Goal: Complete application form

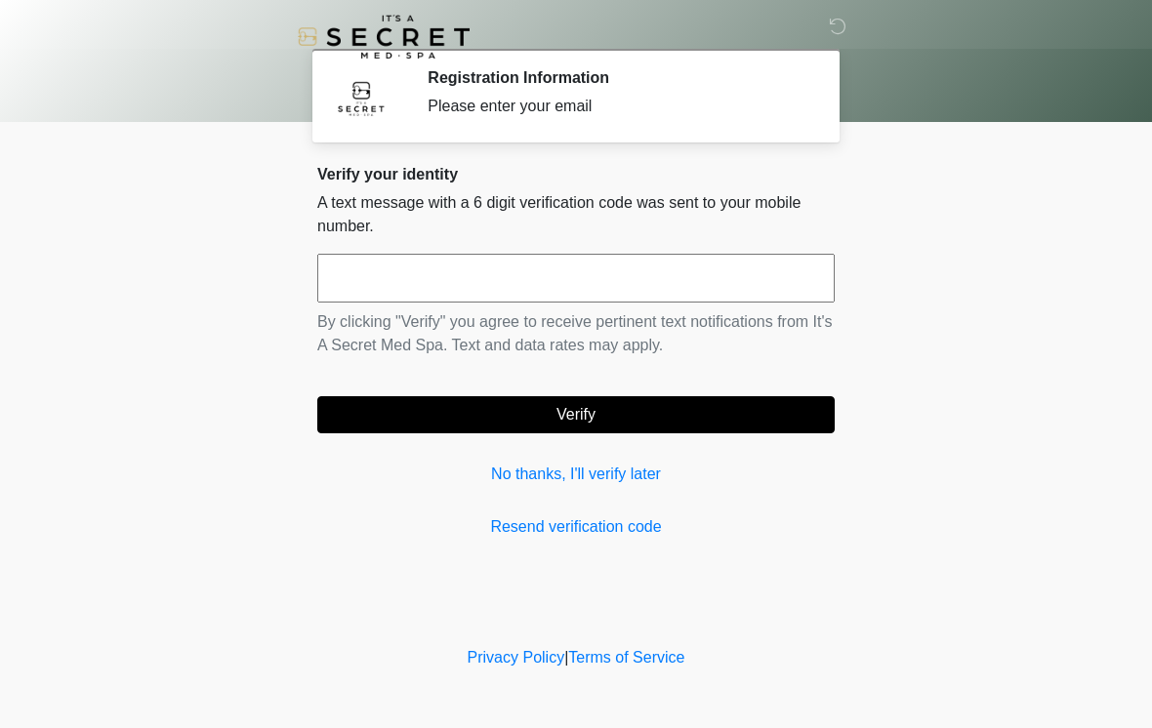
click at [468, 281] on input "text" at bounding box center [575, 278] width 517 height 49
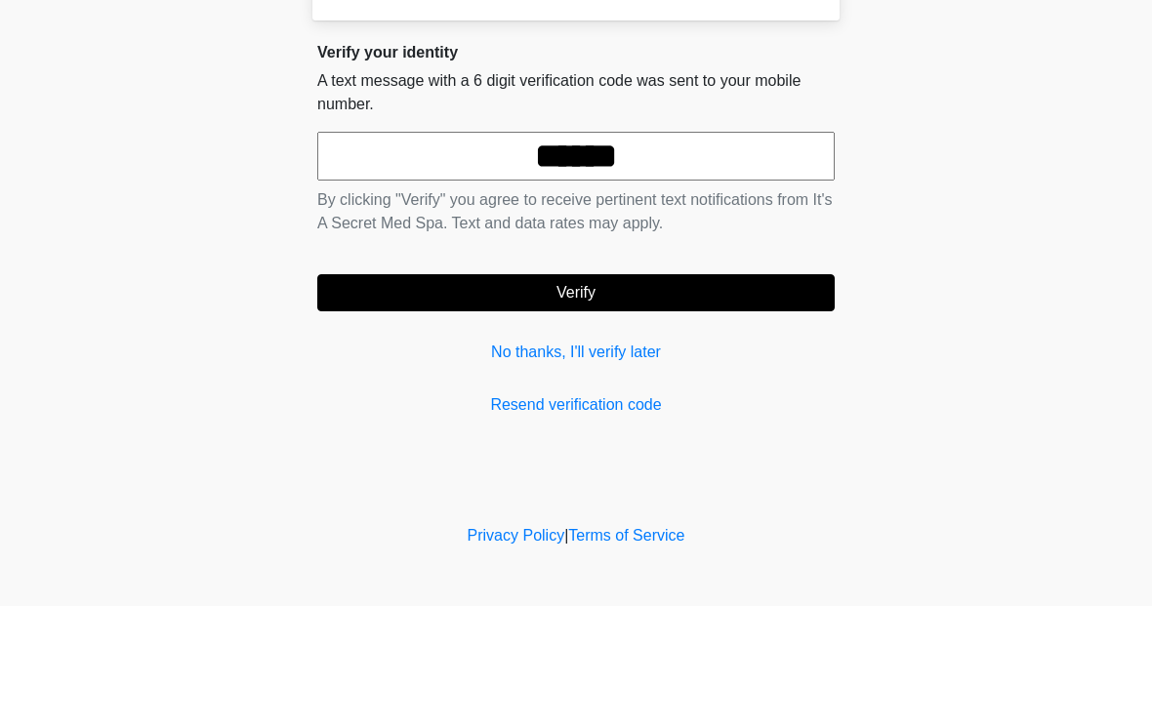
type input "******"
click at [701, 396] on button "Verify" at bounding box center [575, 414] width 517 height 37
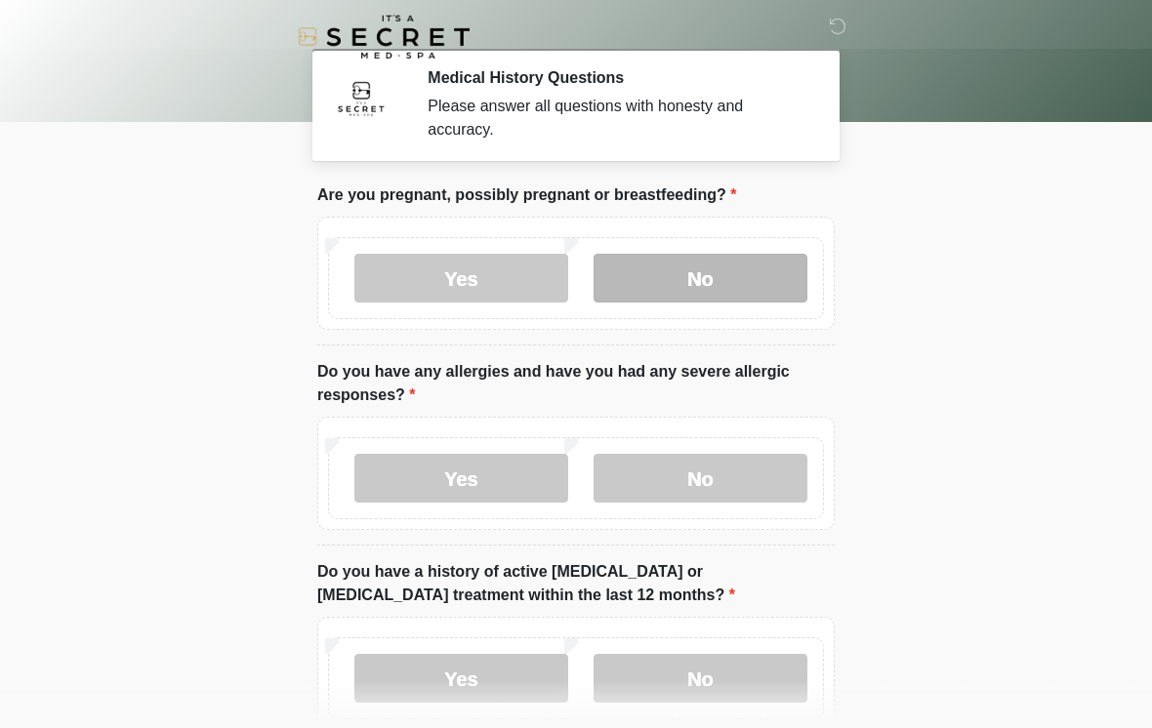
click at [741, 278] on label "No" at bounding box center [700, 278] width 214 height 49
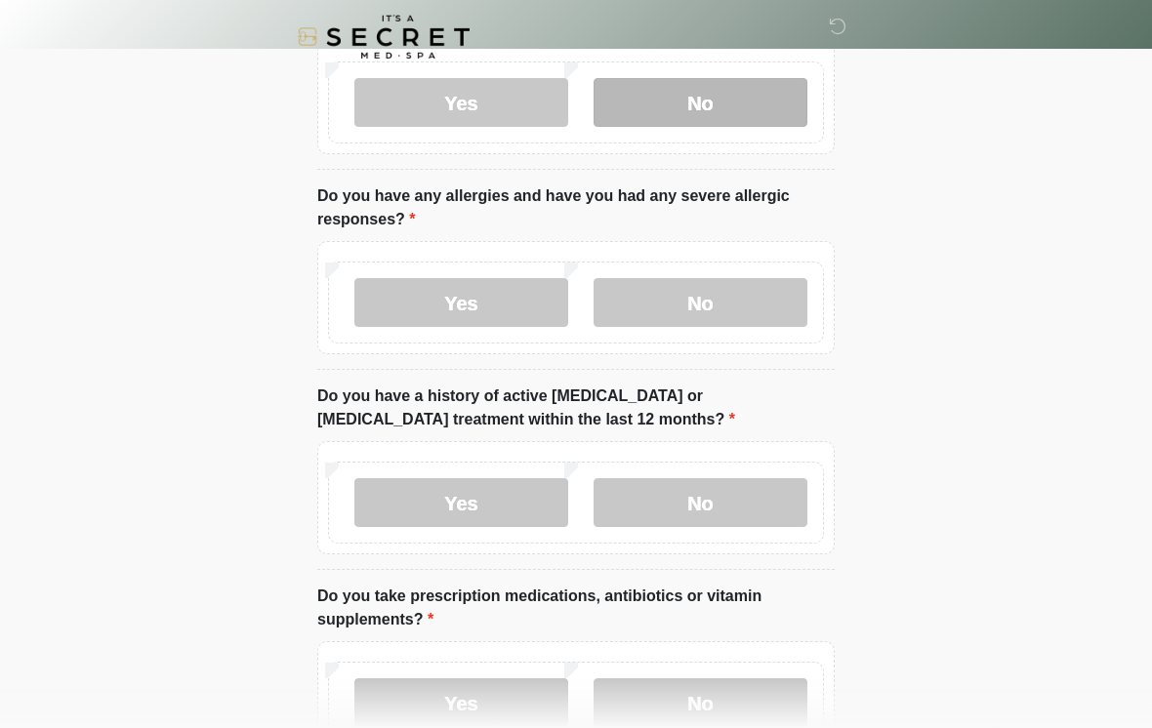
scroll to position [179, 0]
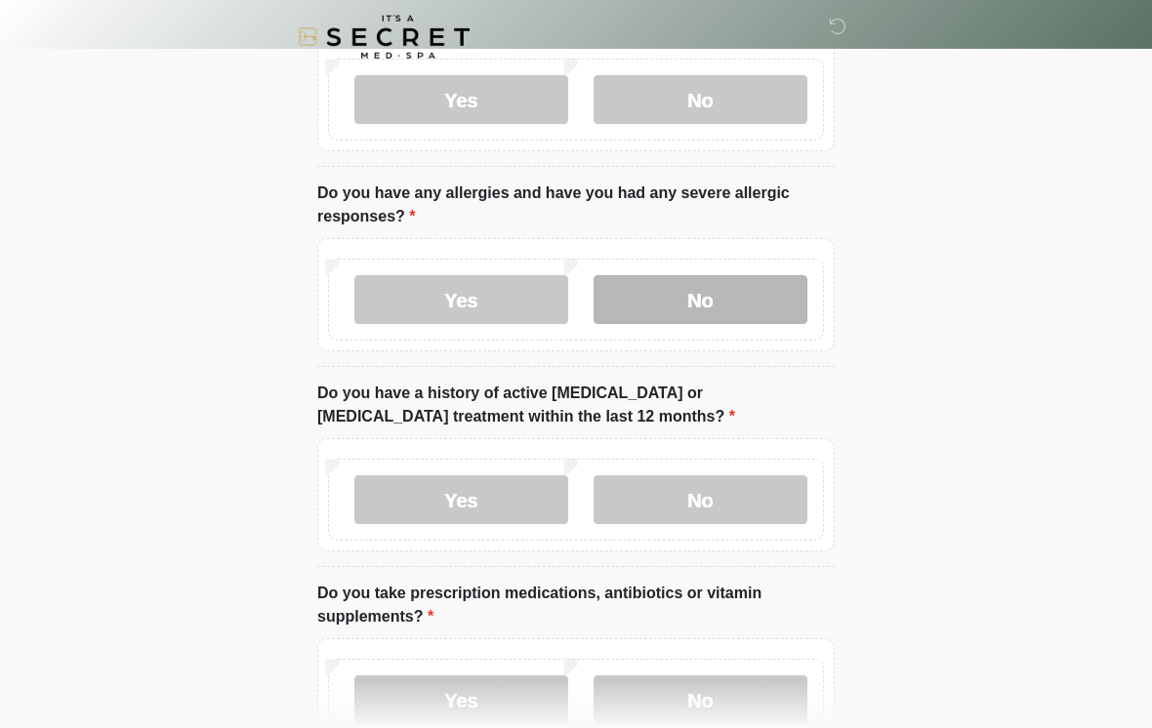
click at [740, 296] on label "No" at bounding box center [700, 299] width 214 height 49
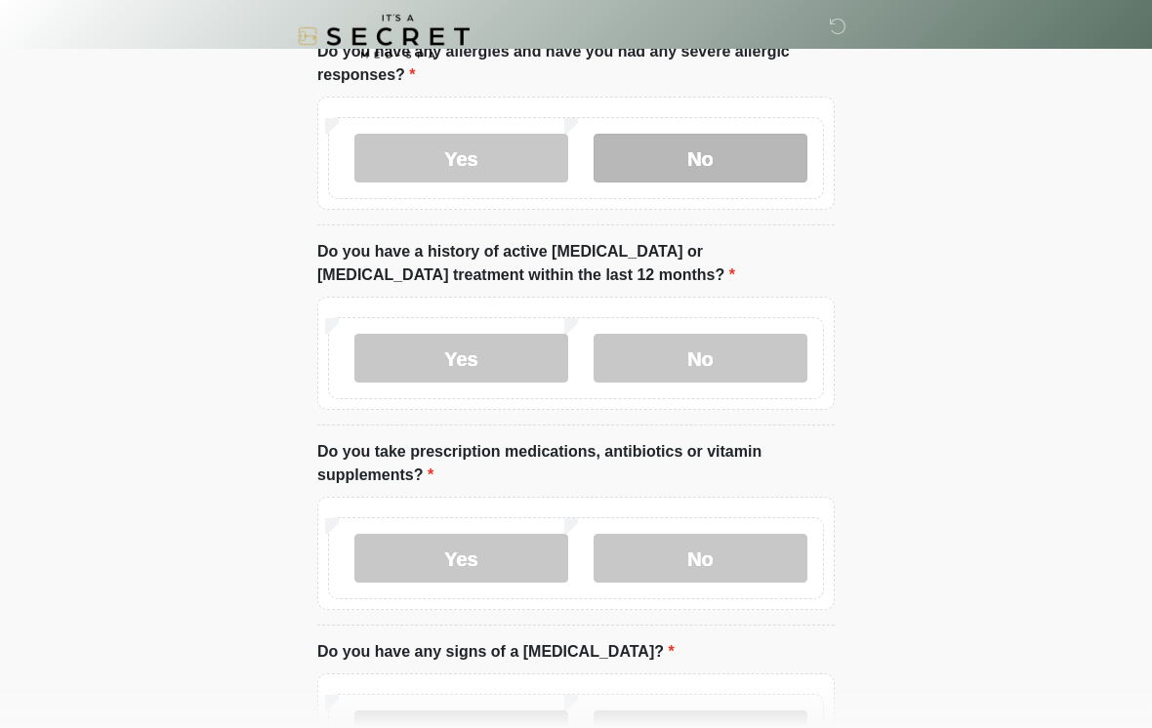
scroll to position [320, 0]
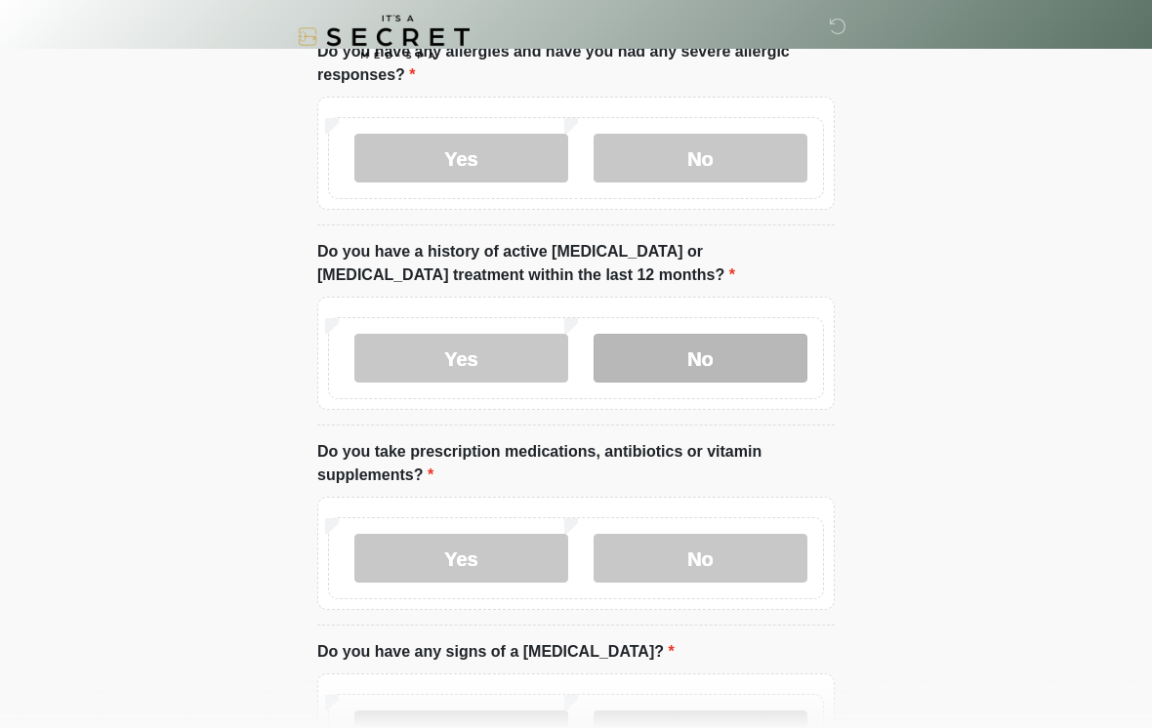
click at [750, 361] on label "No" at bounding box center [700, 358] width 214 height 49
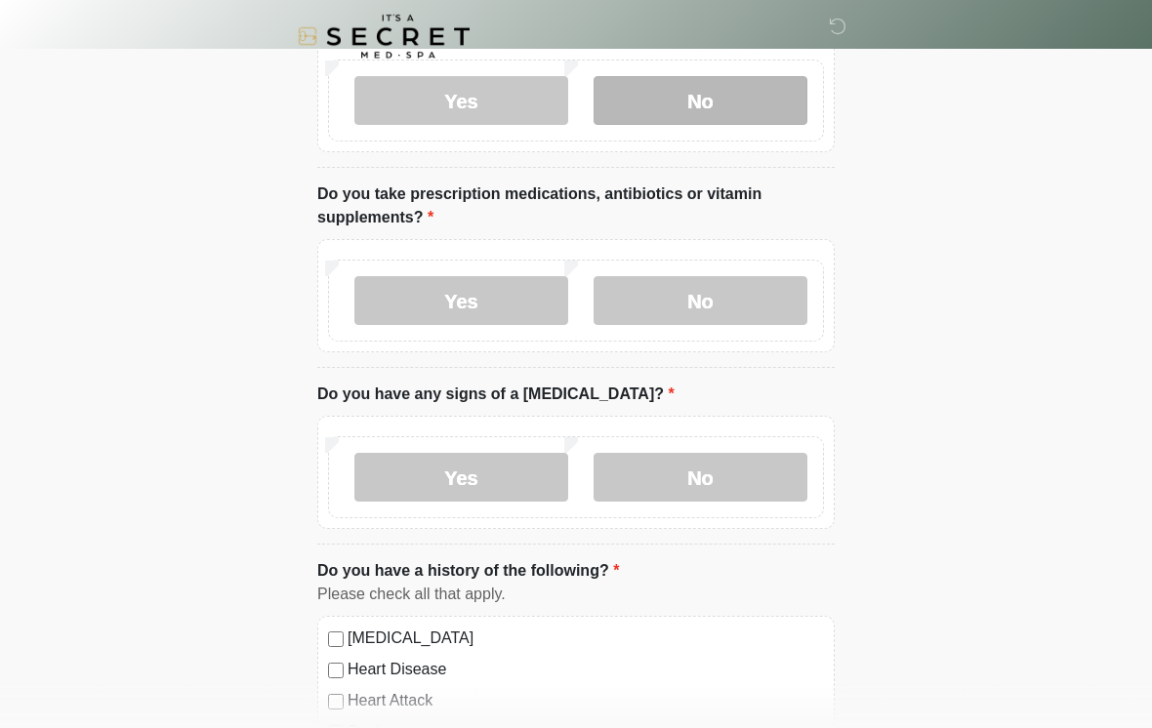
scroll to position [579, 0]
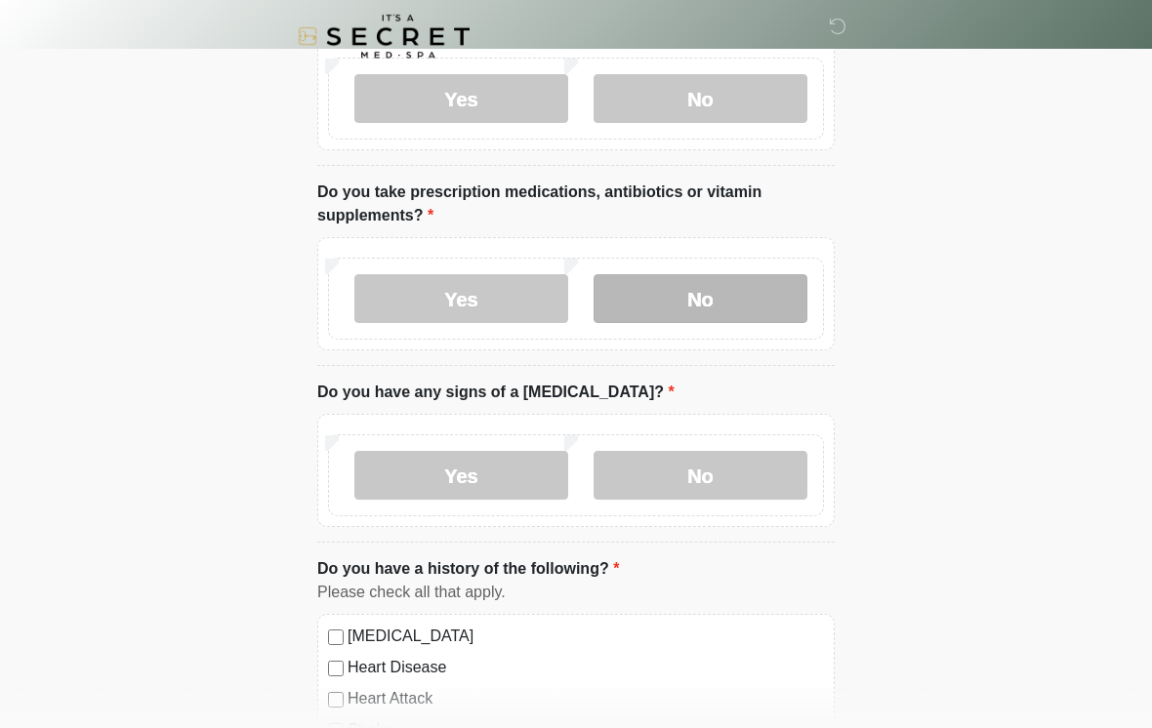
click at [748, 306] on label "No" at bounding box center [700, 299] width 214 height 49
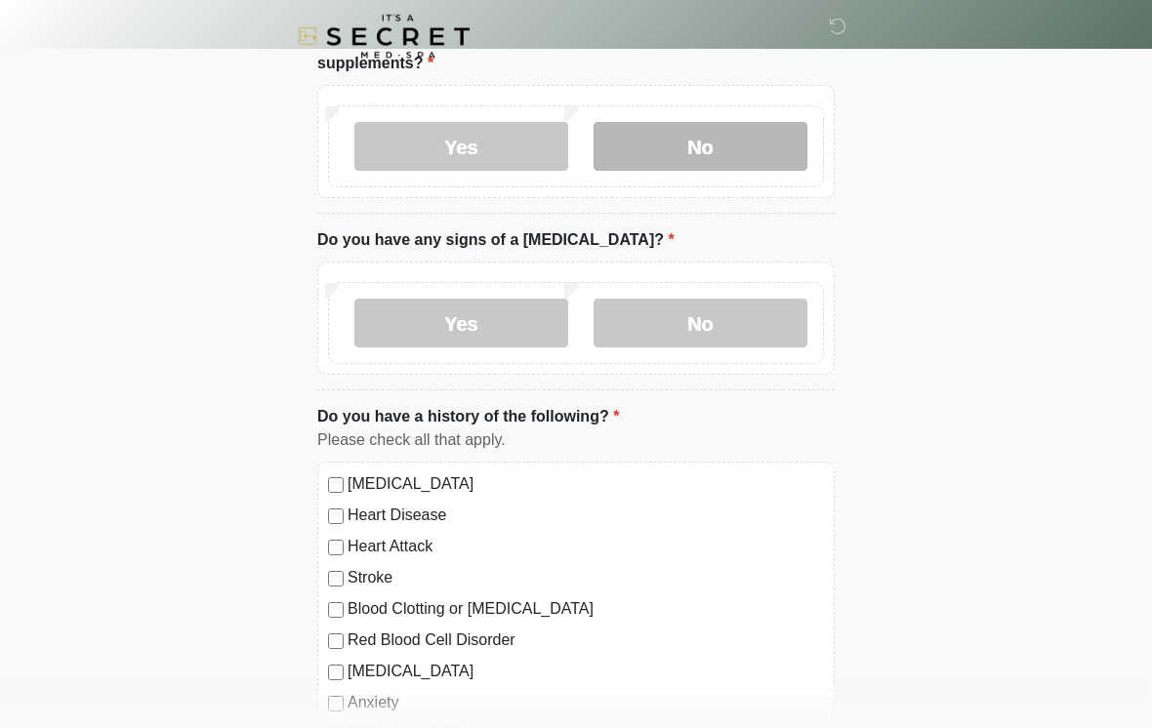
scroll to position [735, 0]
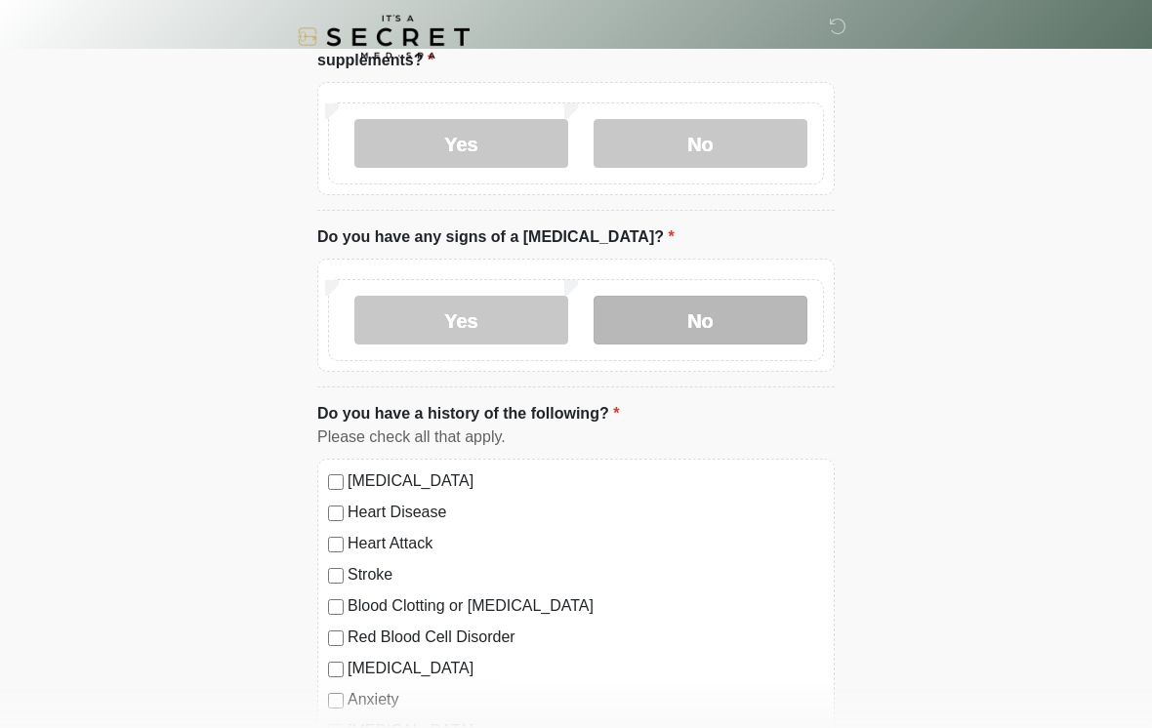
click at [743, 314] on label "No" at bounding box center [700, 320] width 214 height 49
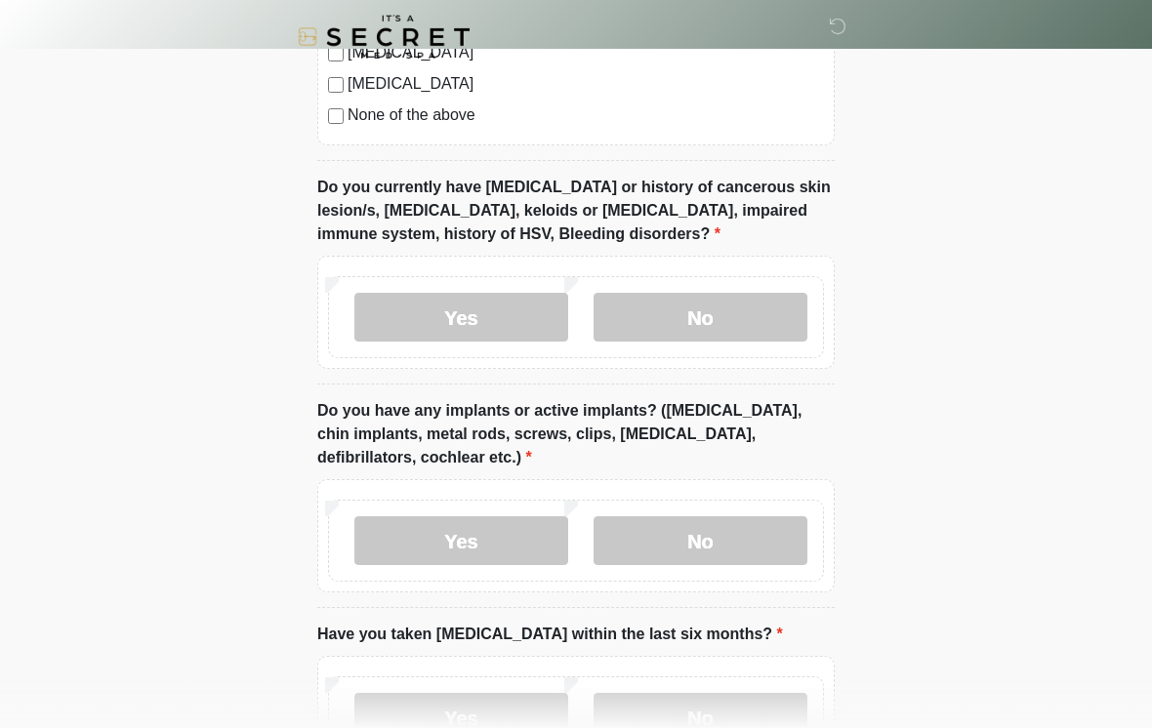
scroll to position [1443, 0]
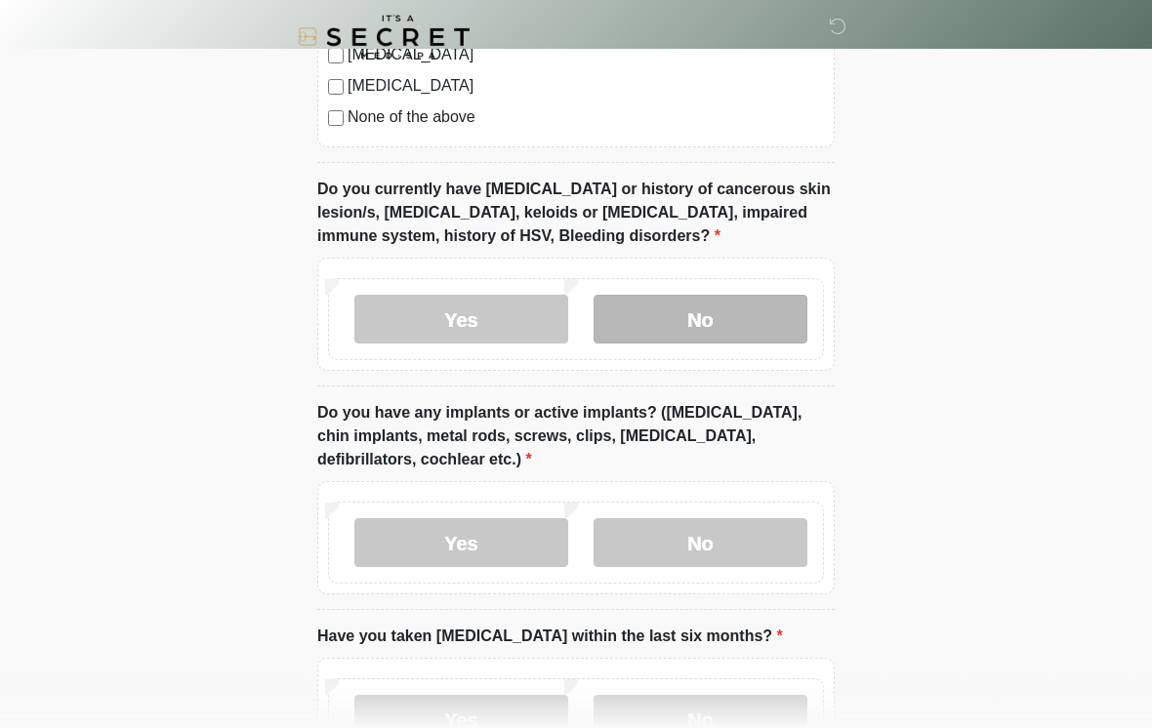
click at [729, 323] on label "No" at bounding box center [700, 319] width 214 height 49
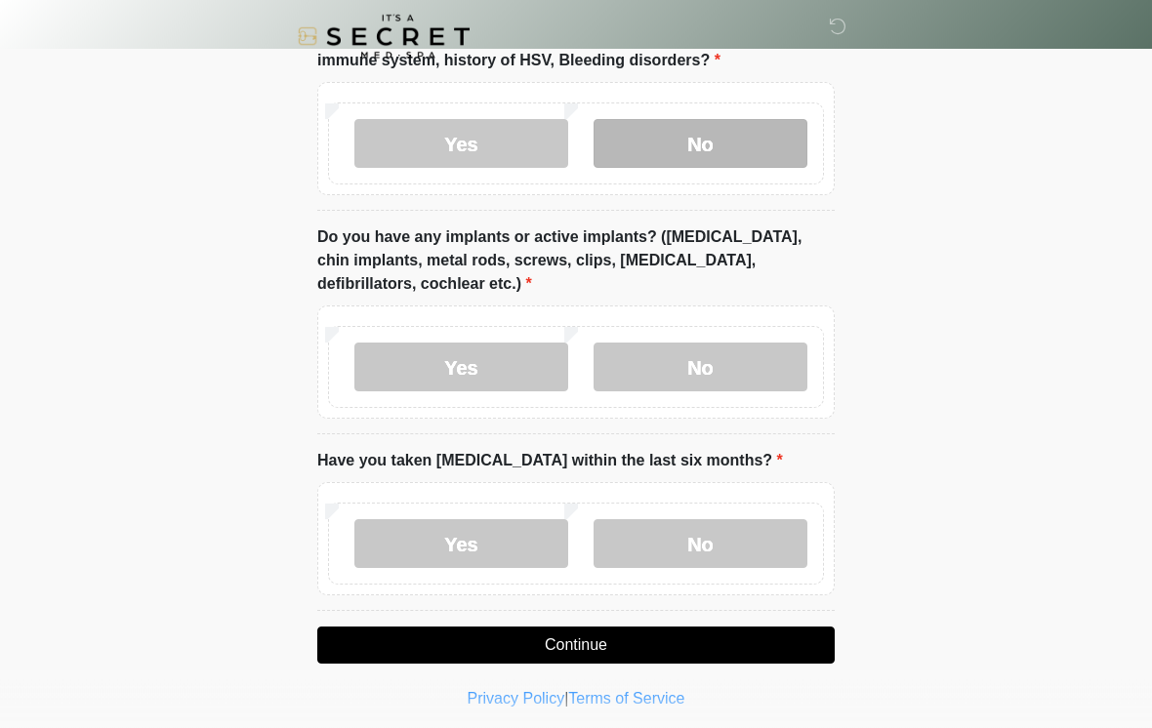
scroll to position [1625, 0]
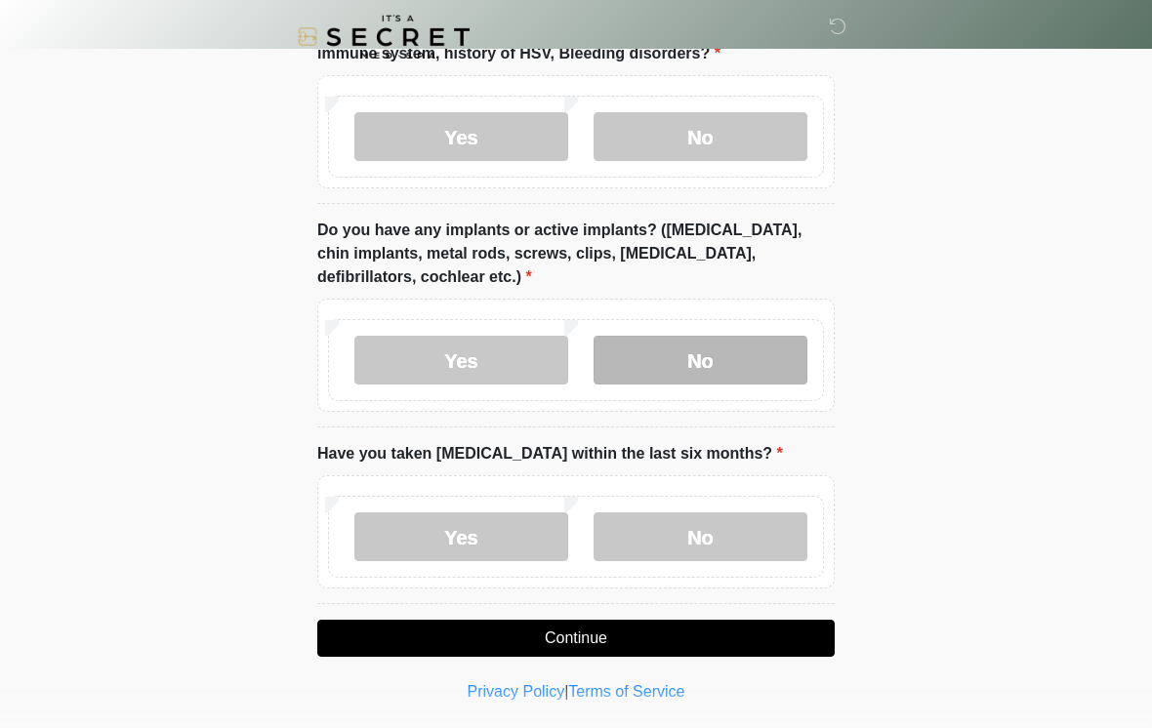
click at [713, 358] on label "No" at bounding box center [700, 360] width 214 height 49
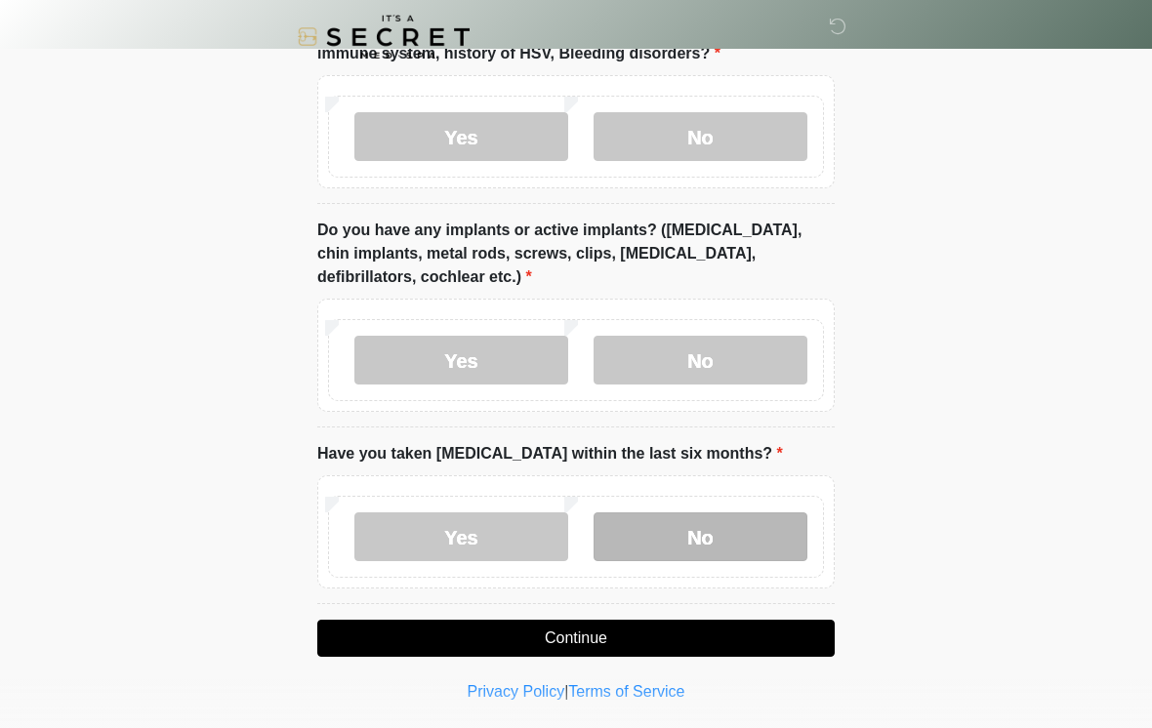
click at [719, 536] on label "No" at bounding box center [700, 536] width 214 height 49
click at [755, 635] on button "Continue" at bounding box center [575, 638] width 517 height 37
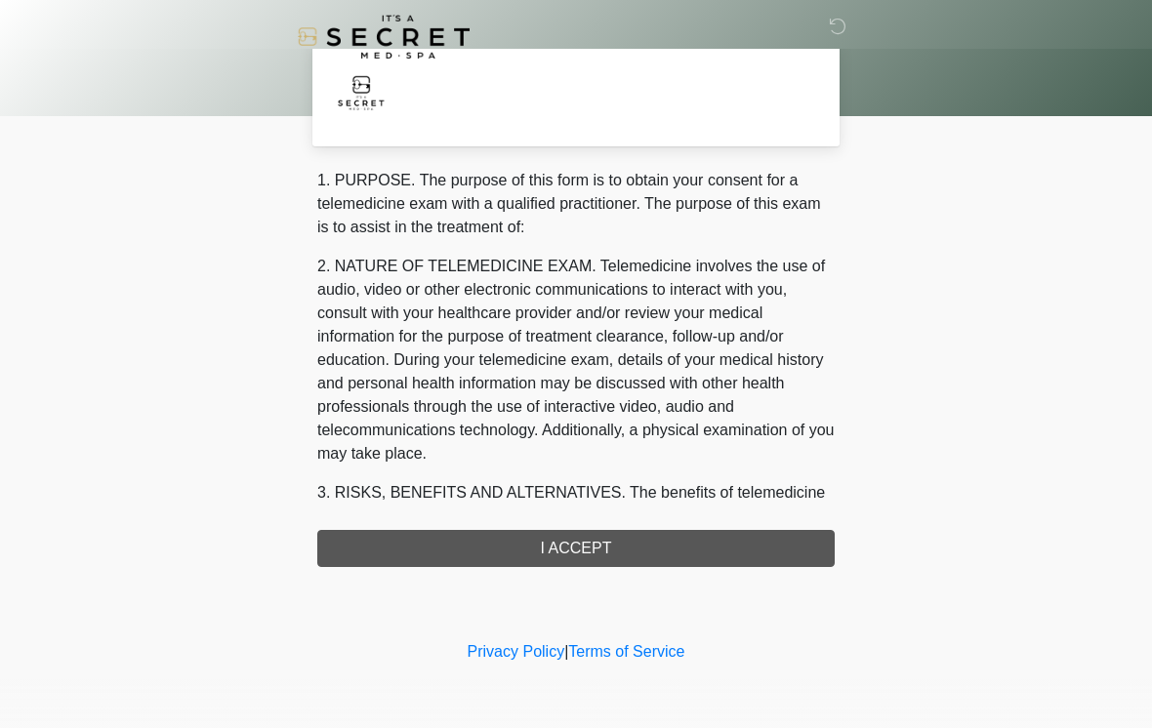
scroll to position [0, 0]
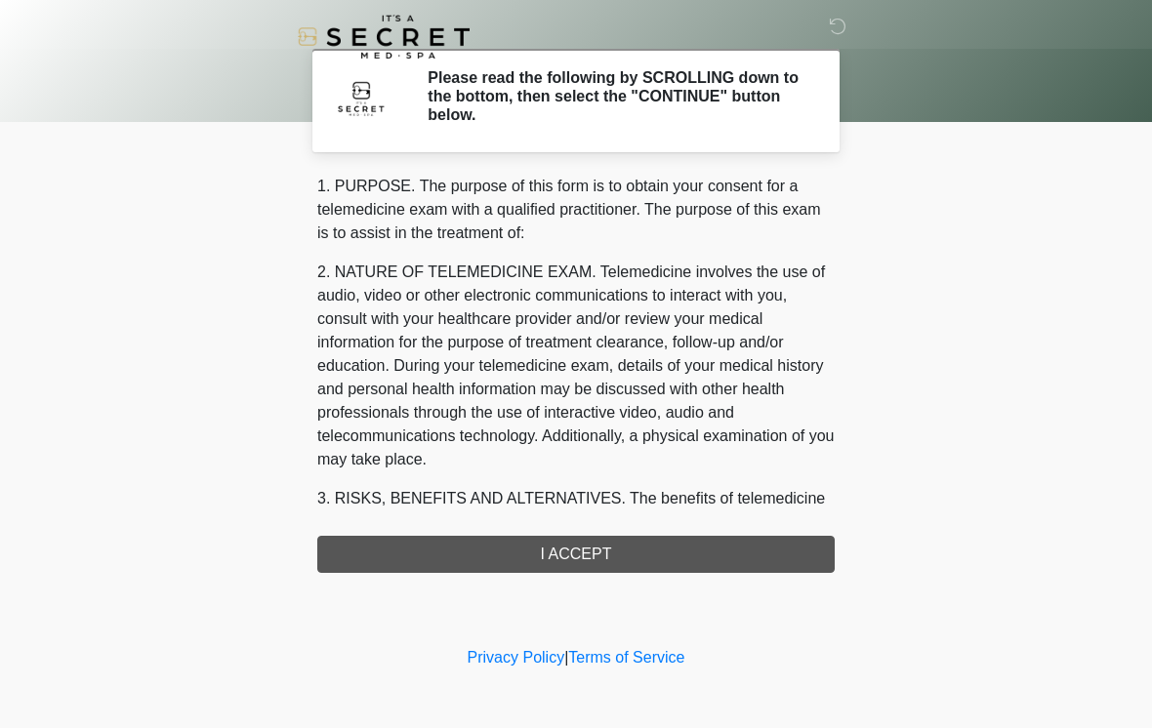
click at [693, 551] on div "1. PURPOSE. The purpose of this form is to obtain your consent for a telemedici…" at bounding box center [575, 374] width 517 height 398
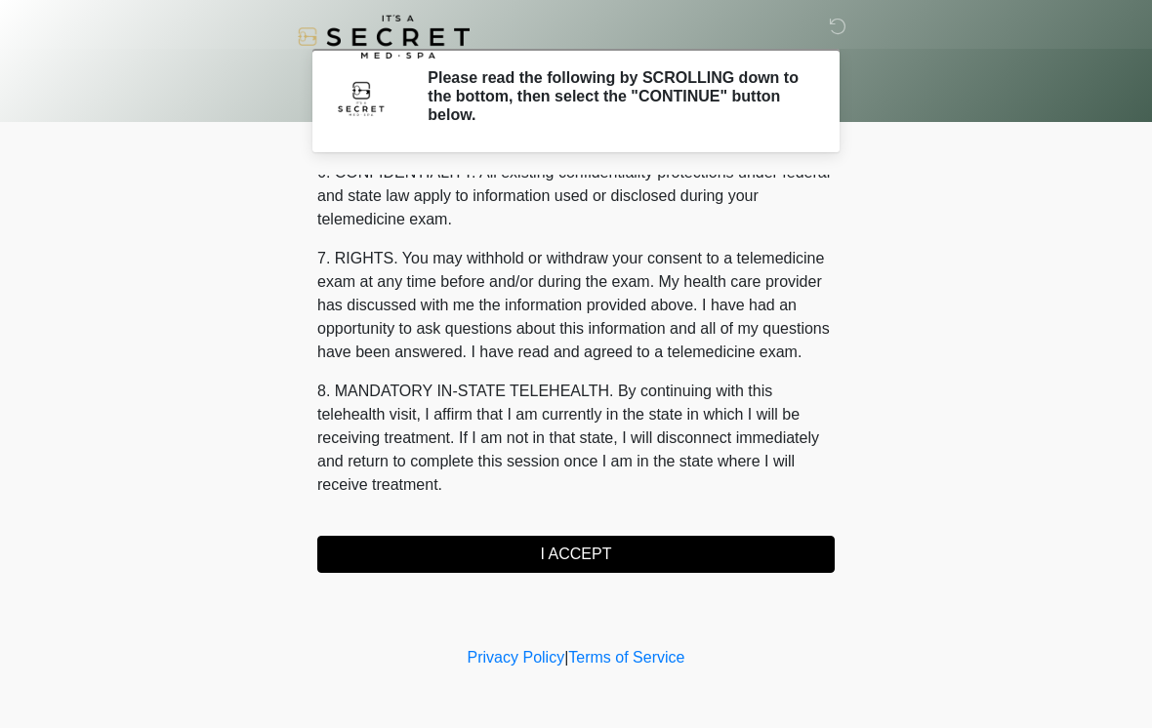
scroll to position [795, 0]
click at [691, 561] on button "I ACCEPT" at bounding box center [575, 554] width 517 height 37
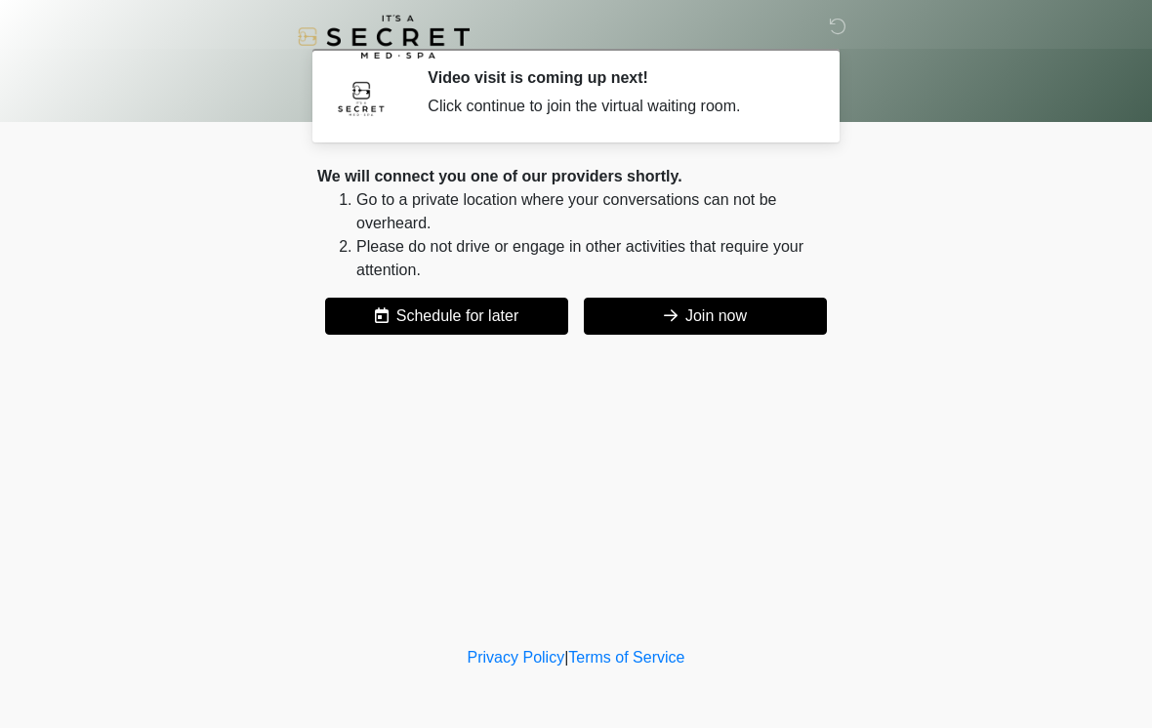
click at [746, 320] on button "Join now" at bounding box center [705, 316] width 243 height 37
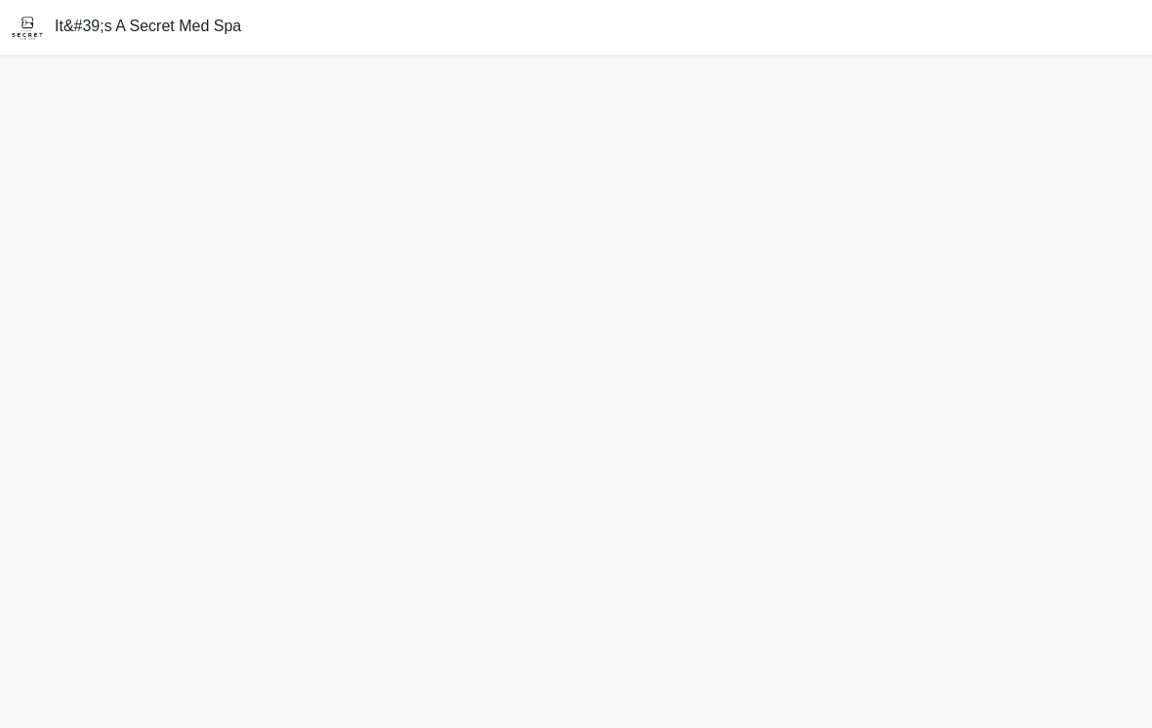
scroll to position [6, 0]
